Goal: Information Seeking & Learning: Check status

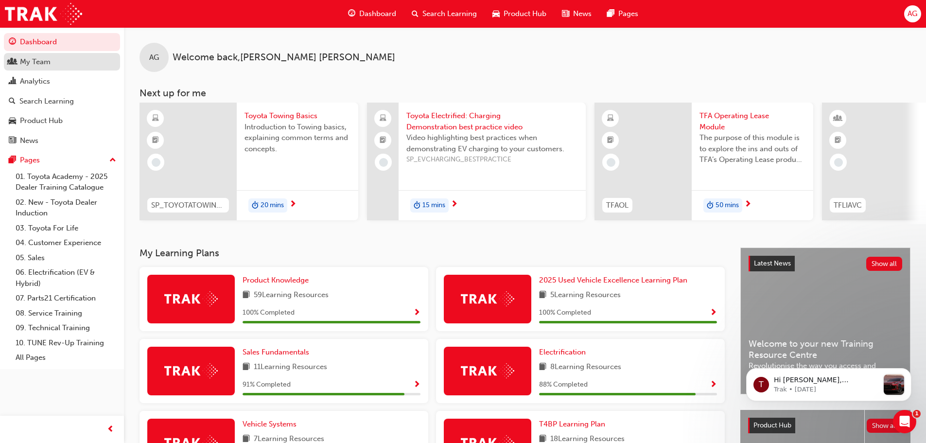
click at [20, 63] on div "My Team" at bounding box center [62, 62] width 106 height 12
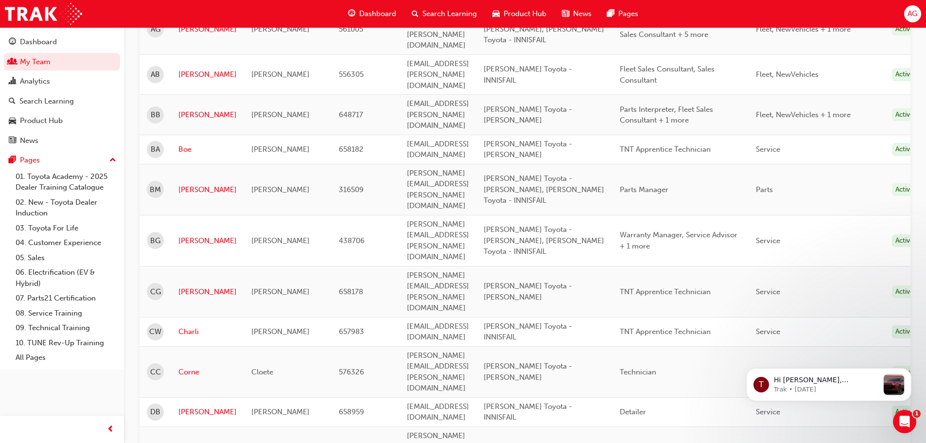
scroll to position [243, 0]
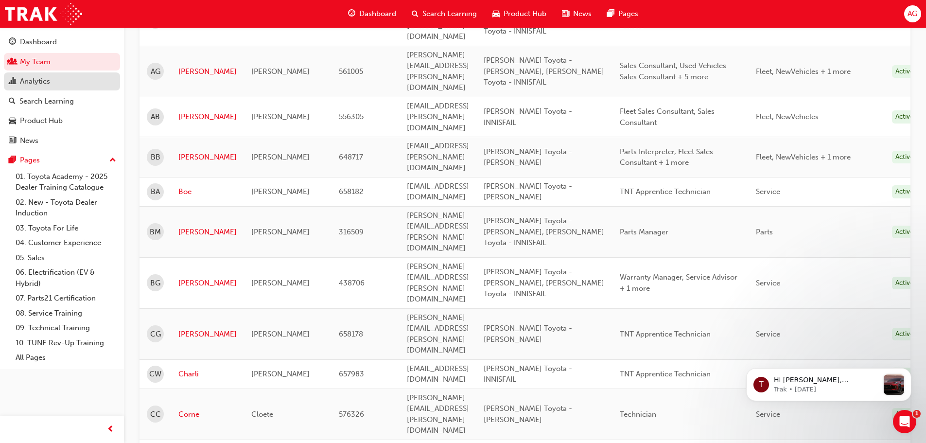
click at [36, 81] on div "Analytics" at bounding box center [35, 81] width 30 height 11
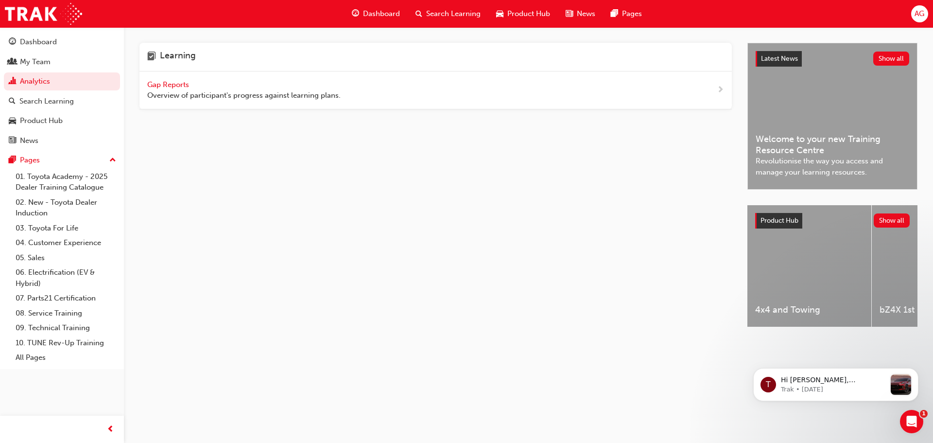
click at [174, 85] on span "Gap Reports" at bounding box center [169, 84] width 44 height 9
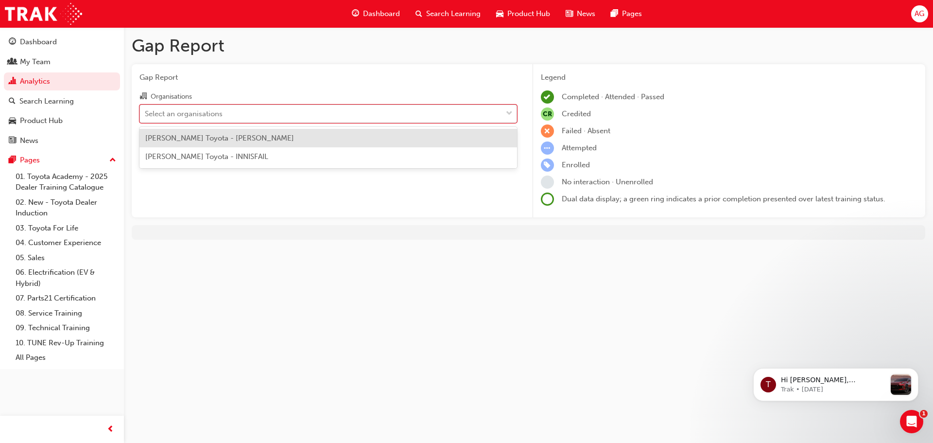
click at [212, 117] on div "Select an organisations" at bounding box center [184, 113] width 78 height 11
click at [146, 117] on input "Organisations option [PERSON_NAME] Toyota - [PERSON_NAME] focused, 1 of 2. 2 re…" at bounding box center [145, 113] width 1 height 8
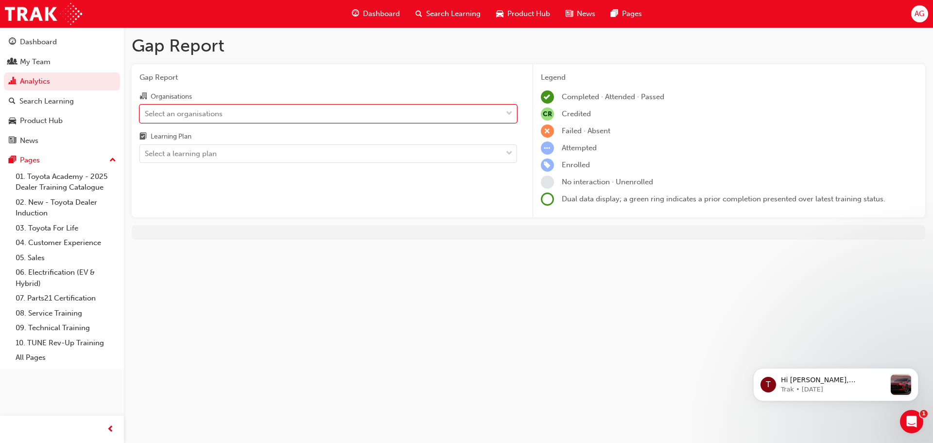
click at [211, 113] on div "Select an organisations" at bounding box center [184, 113] width 78 height 11
click at [146, 113] on input "Organisations 0 results available. Select is focused ,type to refine list, pres…" at bounding box center [145, 113] width 1 height 8
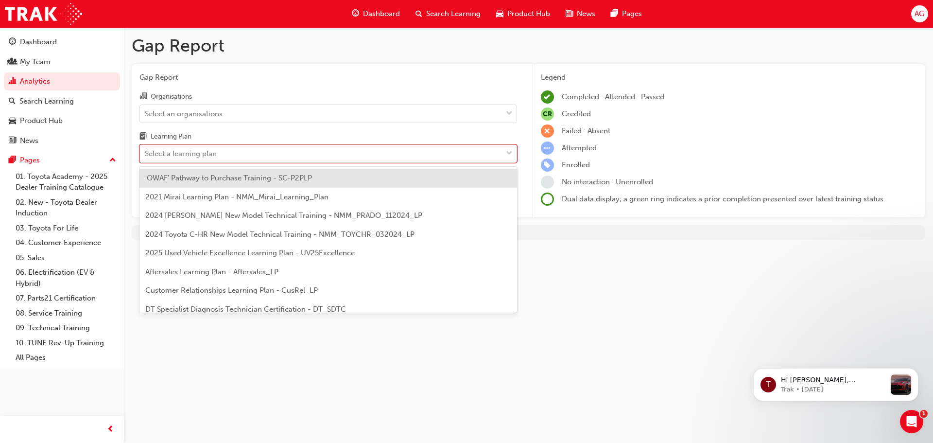
click at [209, 157] on div "Select a learning plan" at bounding box center [181, 153] width 72 height 11
click at [146, 157] on input "Learning Plan option 'OWAF' Pathway to Purchase Training - SC-P2PLP focused, 1 …" at bounding box center [145, 153] width 1 height 8
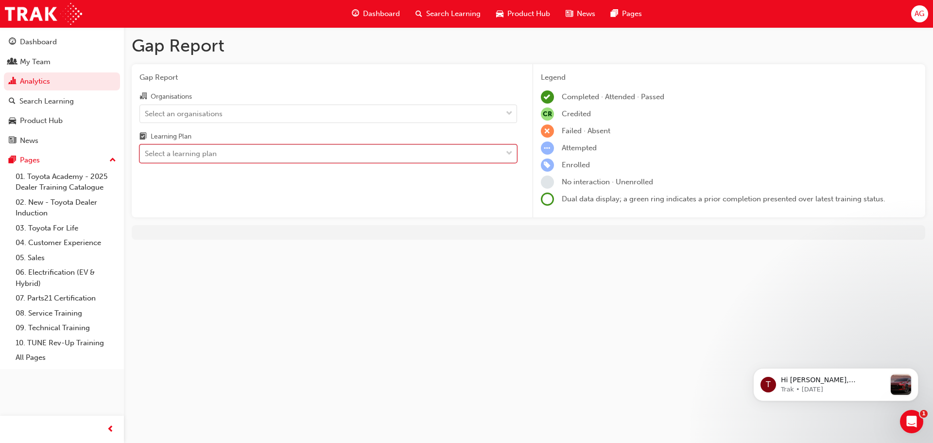
click at [207, 156] on div "Select a learning plan" at bounding box center [181, 153] width 72 height 11
click at [146, 156] on input "Learning Plan 0 results available. Select is focused ,type to refine list, pres…" at bounding box center [145, 153] width 1 height 8
click at [219, 153] on div "Select a learning plan" at bounding box center [321, 153] width 362 height 17
click at [146, 153] on input "Learning Plan 0 results available. Select is focused ,type to refine list, pres…" at bounding box center [145, 153] width 1 height 8
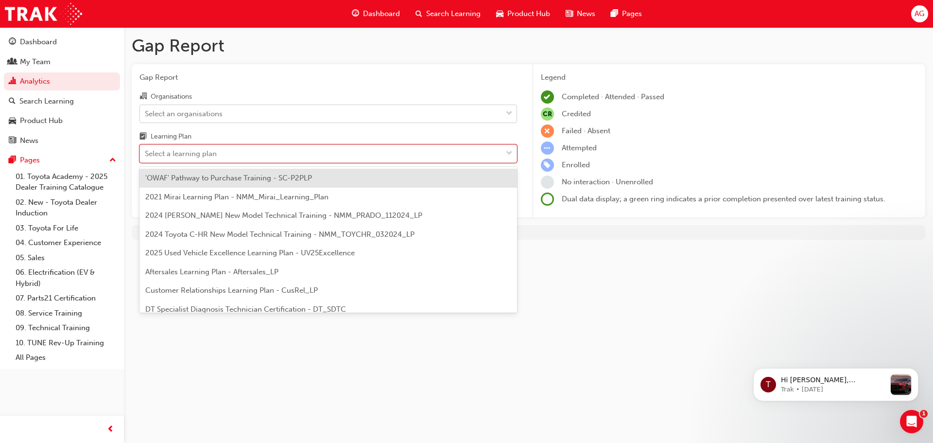
click at [189, 118] on div "Select an organisations" at bounding box center [184, 113] width 78 height 11
click at [146, 117] on input "Organisations Select an organisations" at bounding box center [145, 113] width 1 height 8
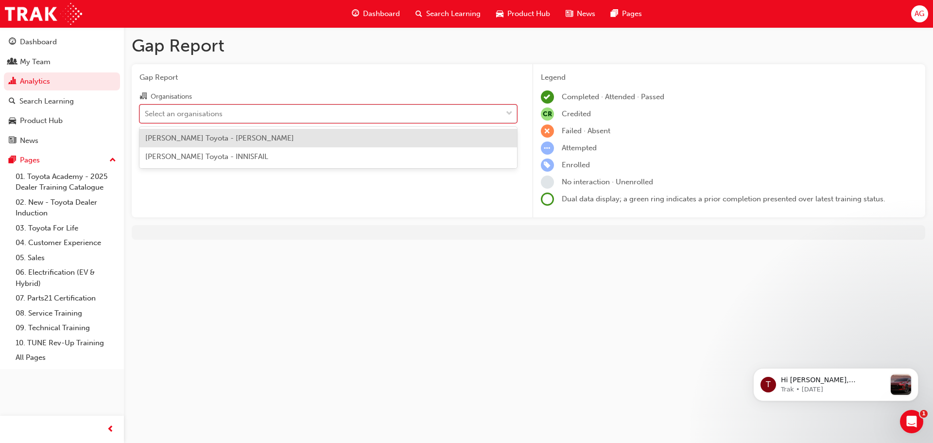
click at [193, 114] on div "Select an organisations" at bounding box center [184, 113] width 78 height 11
click at [146, 114] on input "Organisations option [PERSON_NAME] Toyota - [PERSON_NAME] focused, 1 of 2. 2 re…" at bounding box center [145, 113] width 1 height 8
